Goal: Task Accomplishment & Management: Manage account settings

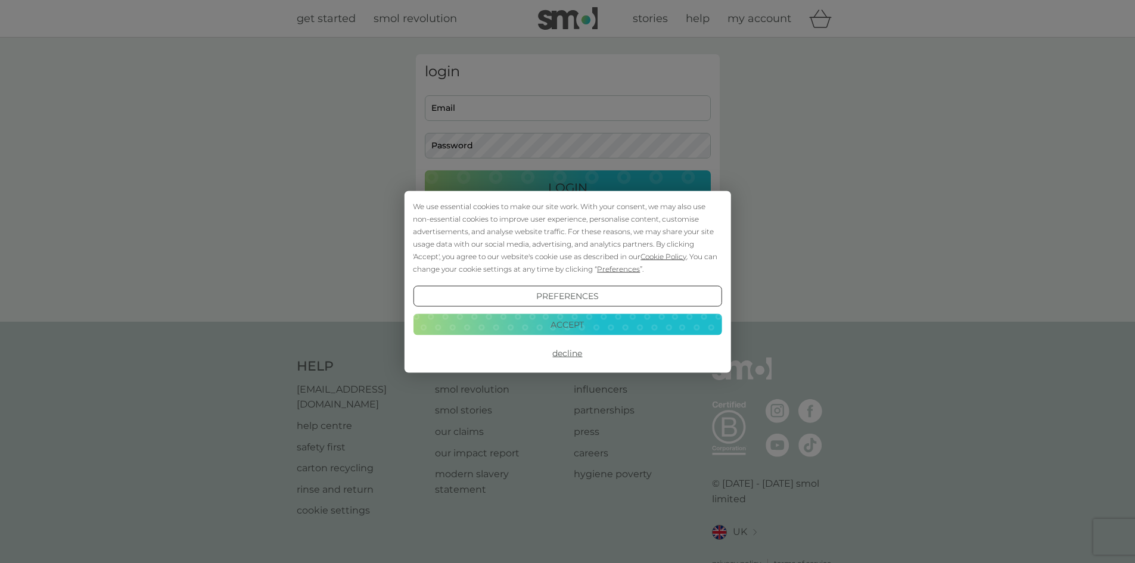
click at [567, 327] on button "Accept" at bounding box center [567, 324] width 309 height 21
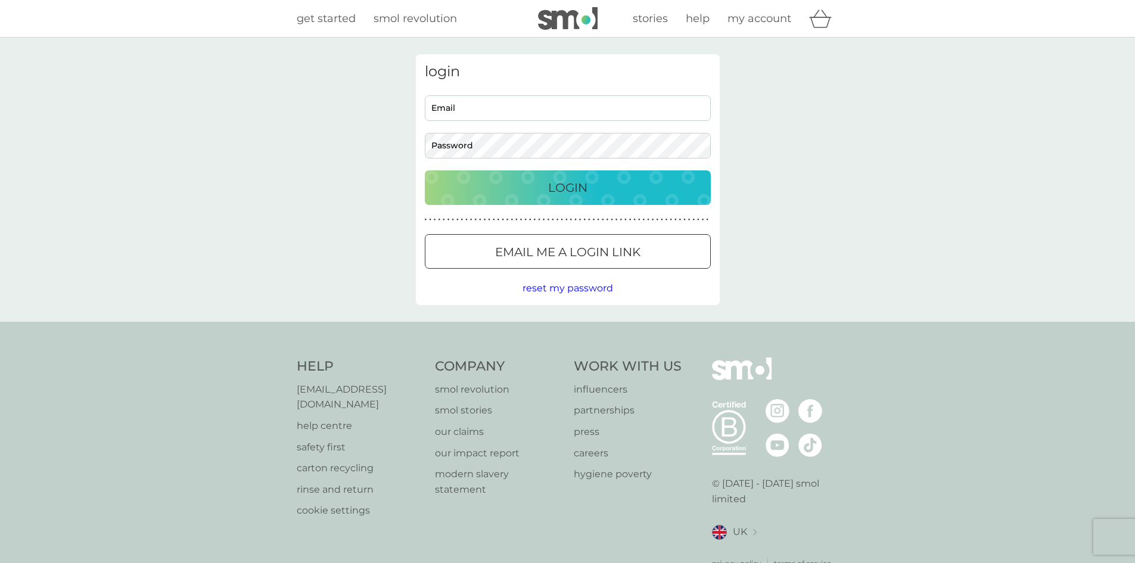
click at [479, 110] on input "Email" at bounding box center [568, 108] width 286 height 26
type input "[PERSON_NAME][EMAIL_ADDRESS][DOMAIN_NAME]"
click at [572, 190] on p "Login" at bounding box center [567, 187] width 39 height 19
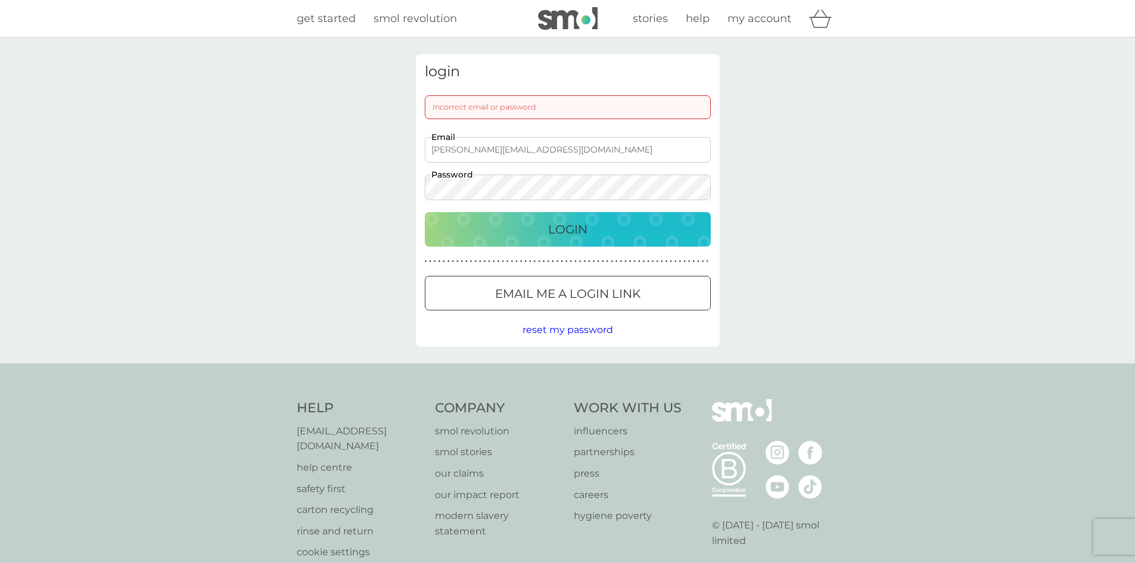
click at [541, 231] on div "Login" at bounding box center [568, 229] width 262 height 19
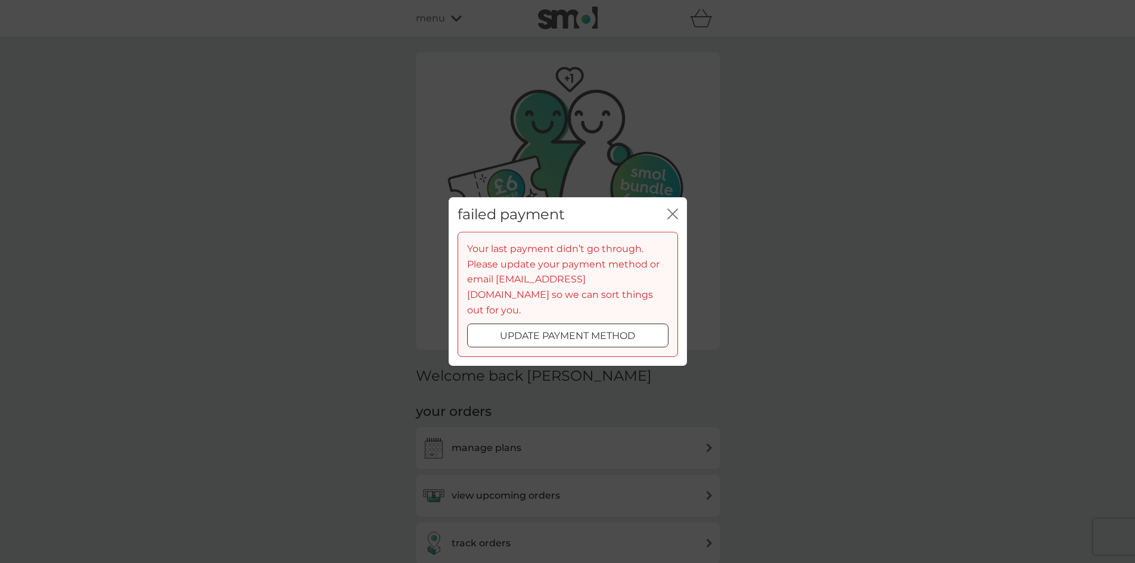
click at [565, 330] on div at bounding box center [568, 336] width 43 height 13
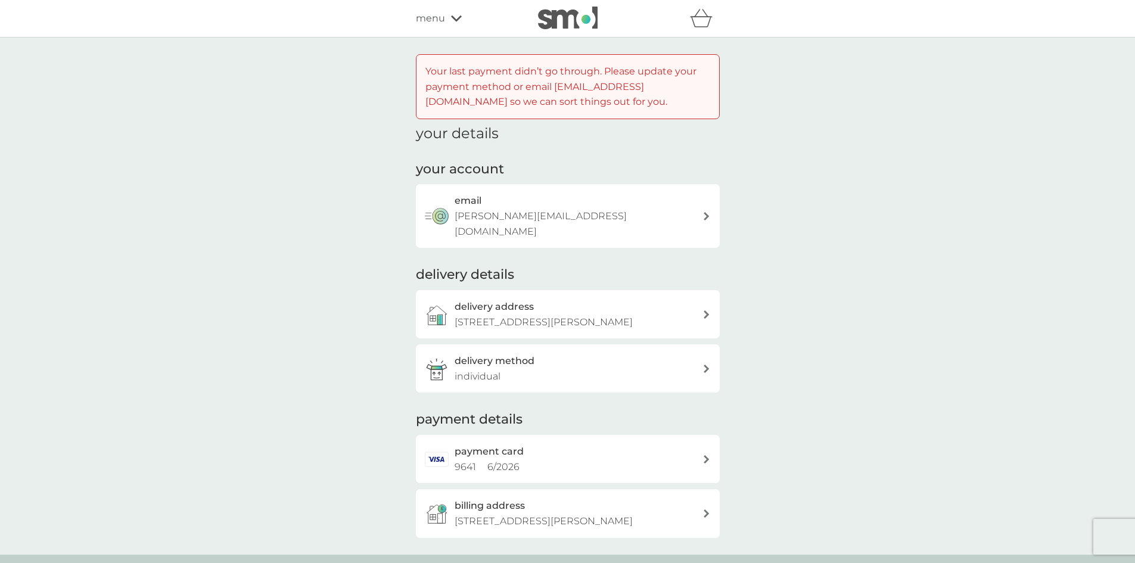
scroll to position [119, 0]
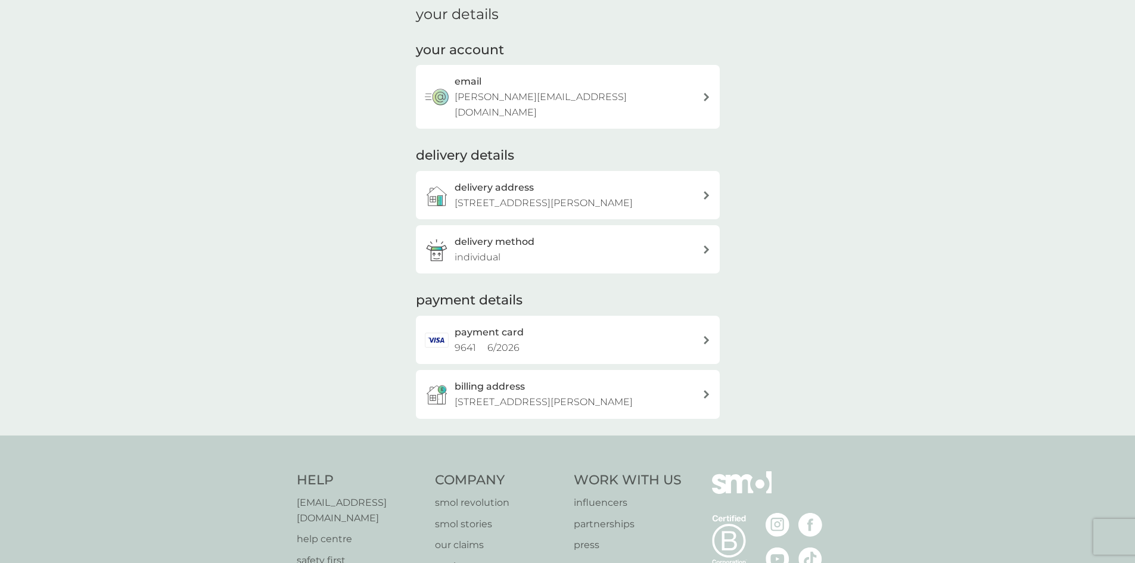
click at [707, 340] on icon at bounding box center [706, 340] width 5 height 8
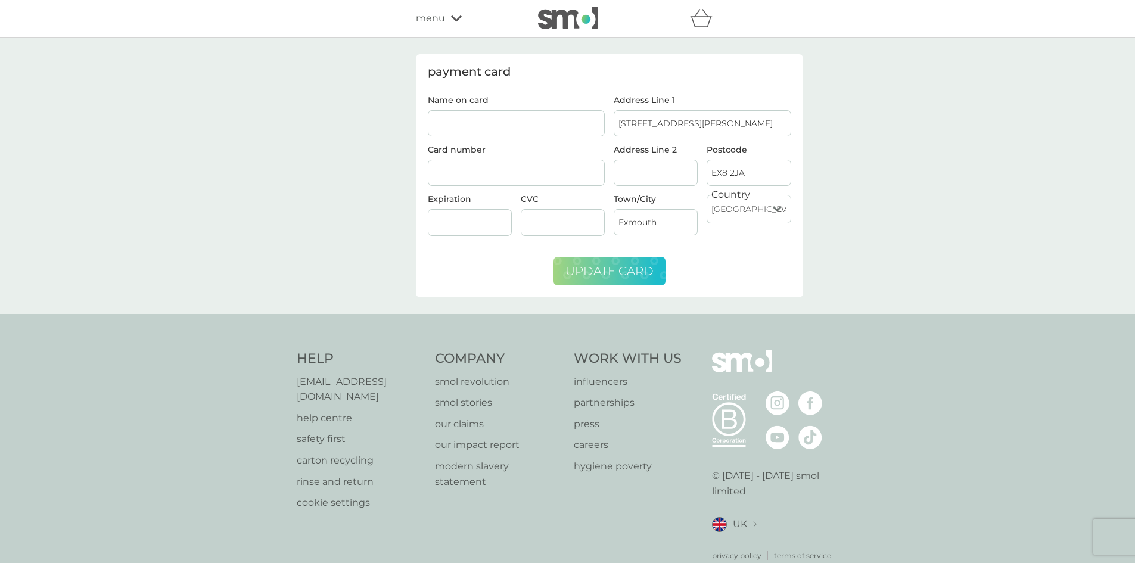
click at [619, 269] on span "update card" at bounding box center [610, 271] width 88 height 14
type input "[PERSON_NAME]"
click at [603, 268] on span "update card" at bounding box center [610, 271] width 88 height 14
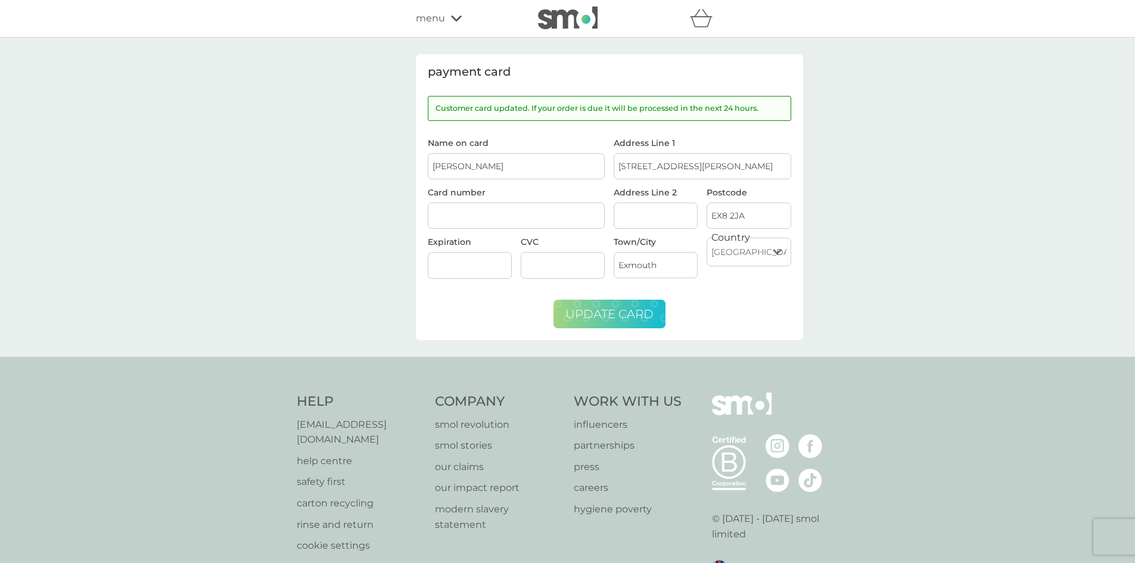
click at [454, 18] on icon at bounding box center [456, 18] width 11 height 6
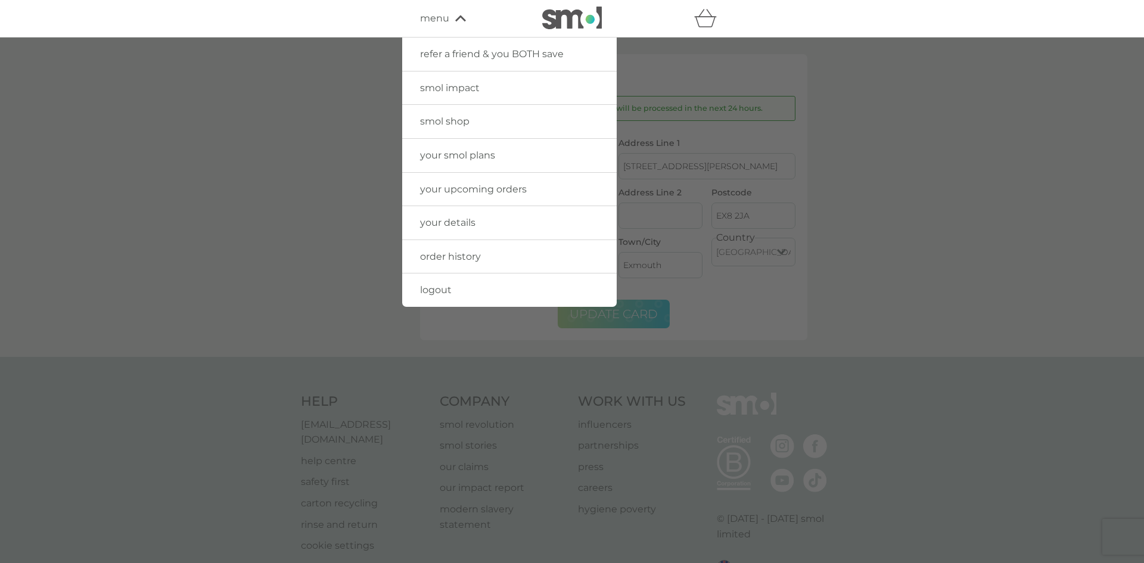
click at [469, 185] on span "your upcoming orders" at bounding box center [473, 189] width 107 height 11
